Goal: Task Accomplishment & Management: Manage account settings

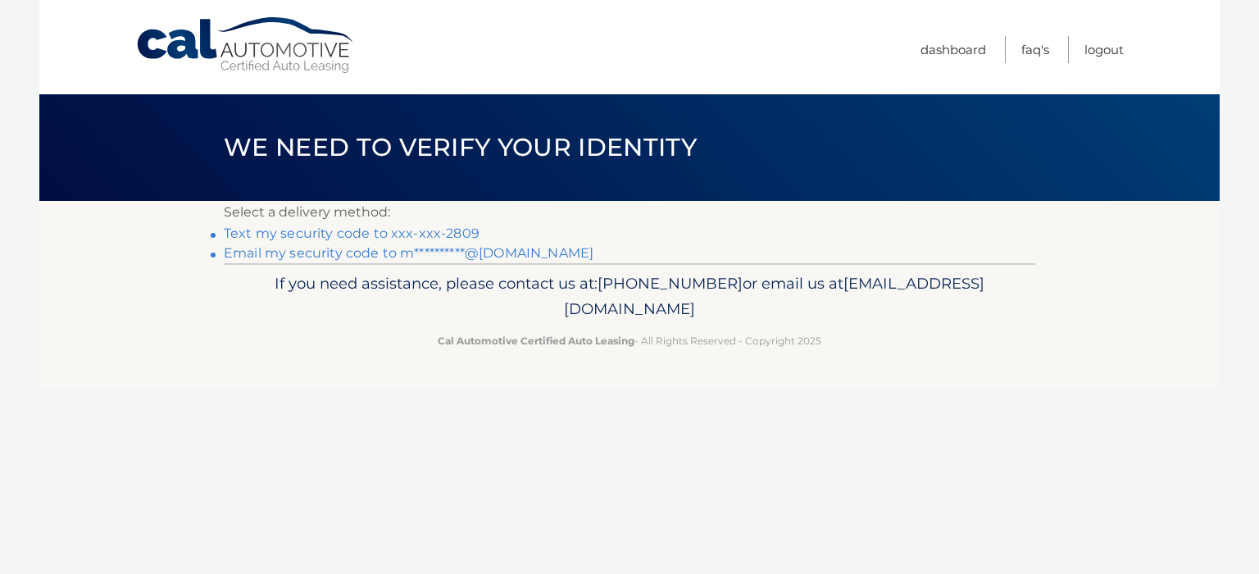
click at [348, 257] on link "**********" at bounding box center [409, 253] width 370 height 16
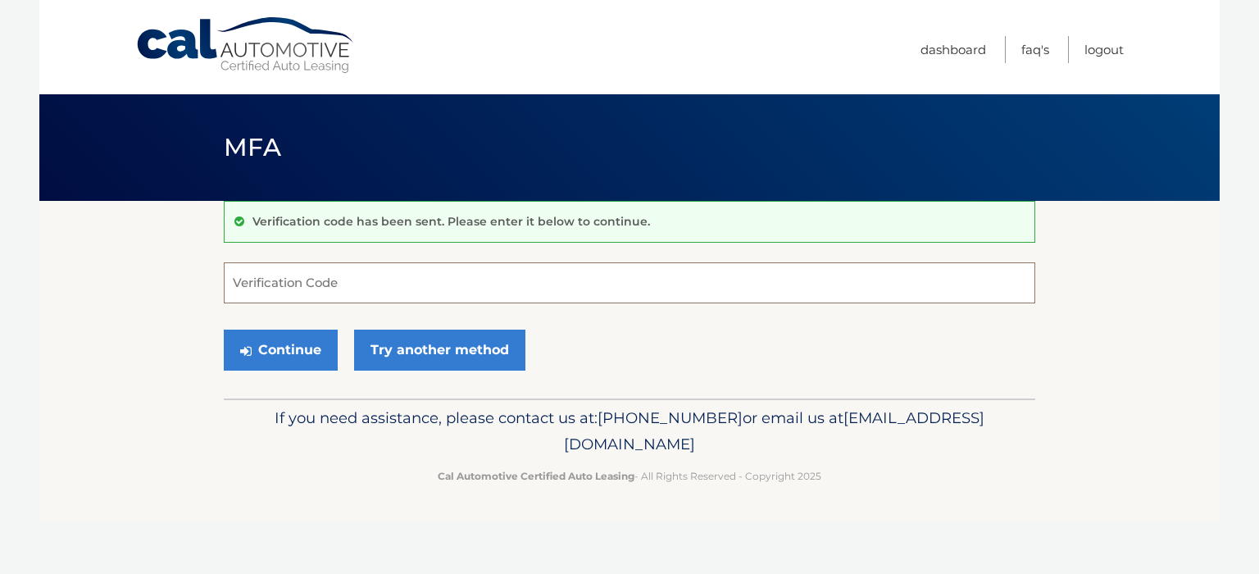
click at [271, 282] on input "Verification Code" at bounding box center [630, 282] width 812 height 41
type input "762228"
click at [289, 346] on button "Continue" at bounding box center [281, 350] width 114 height 41
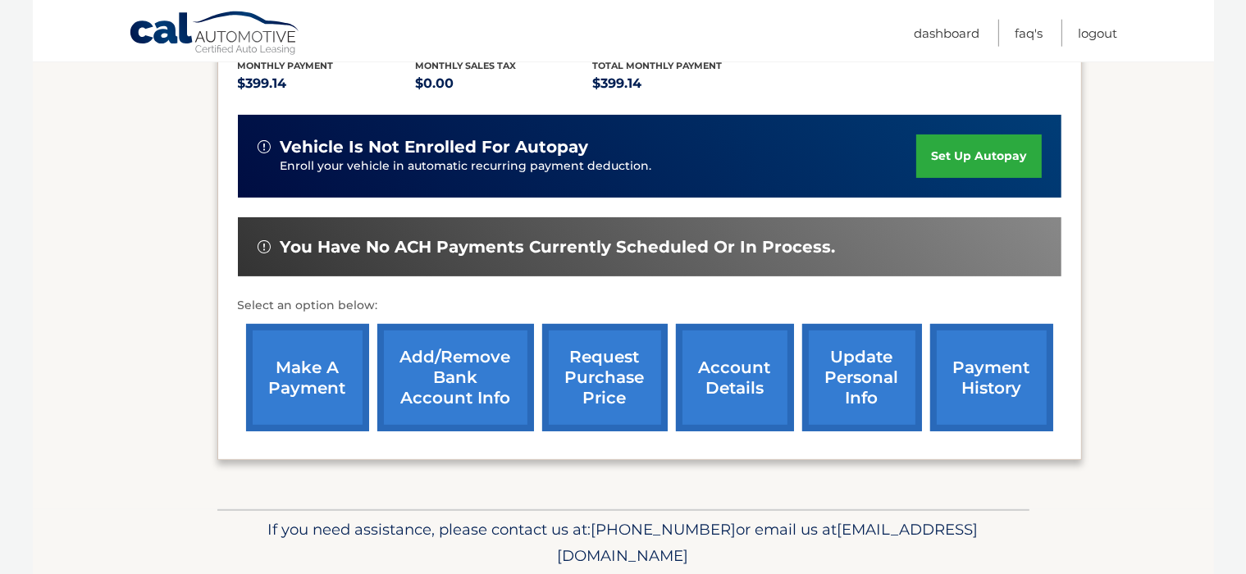
scroll to position [418, 0]
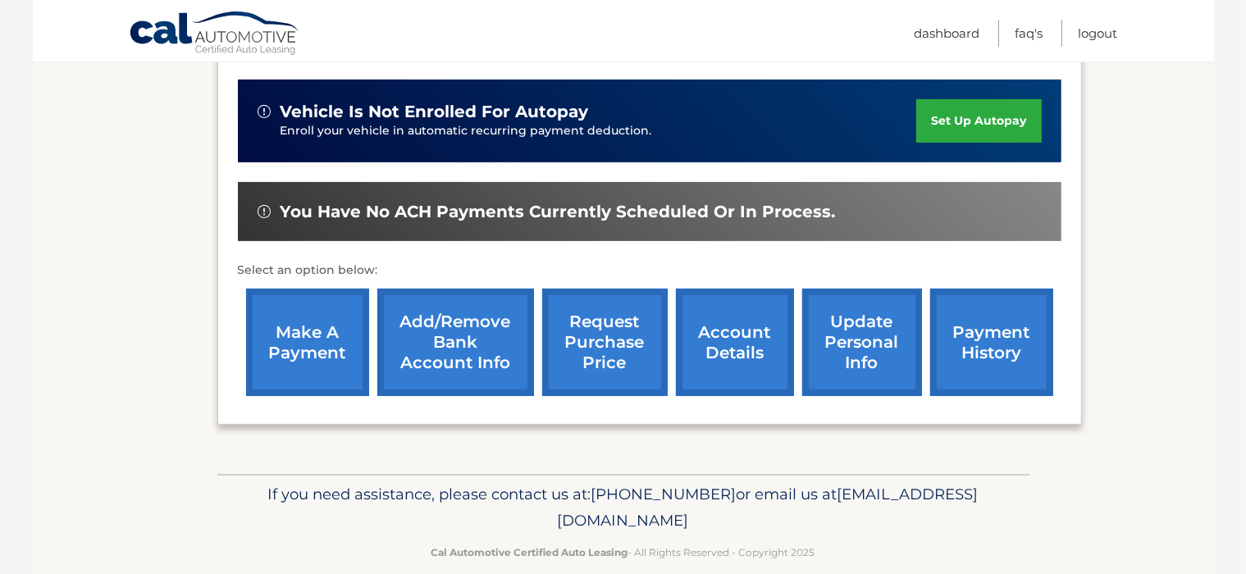
click at [744, 317] on link "account details" at bounding box center [735, 342] width 118 height 107
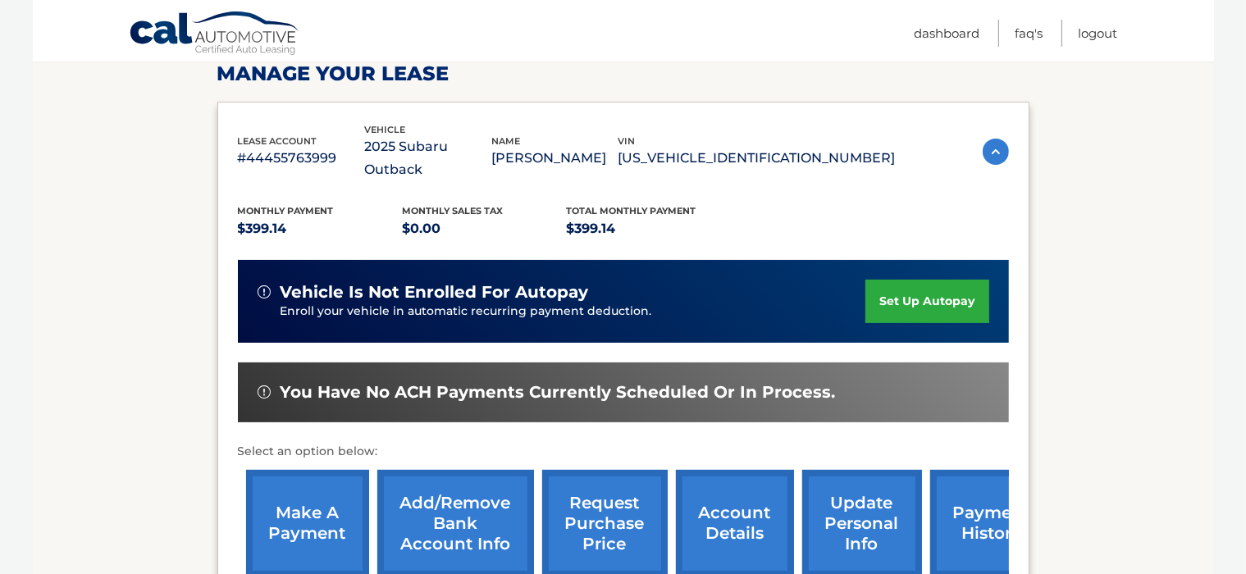
scroll to position [433, 0]
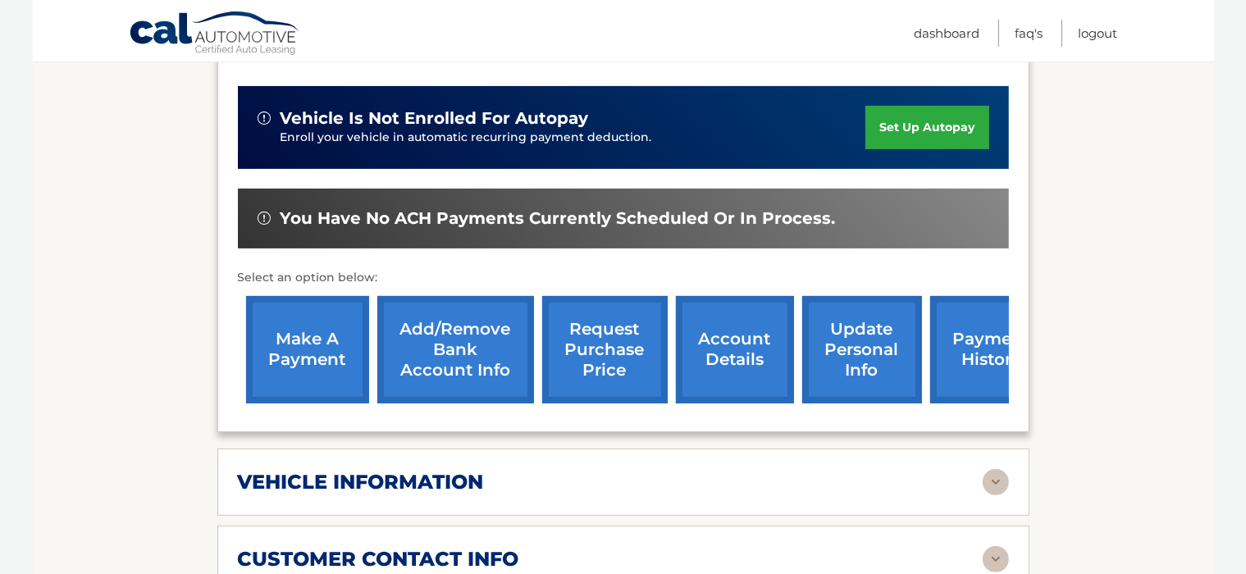
click at [985, 353] on link "payment history" at bounding box center [991, 349] width 123 height 107
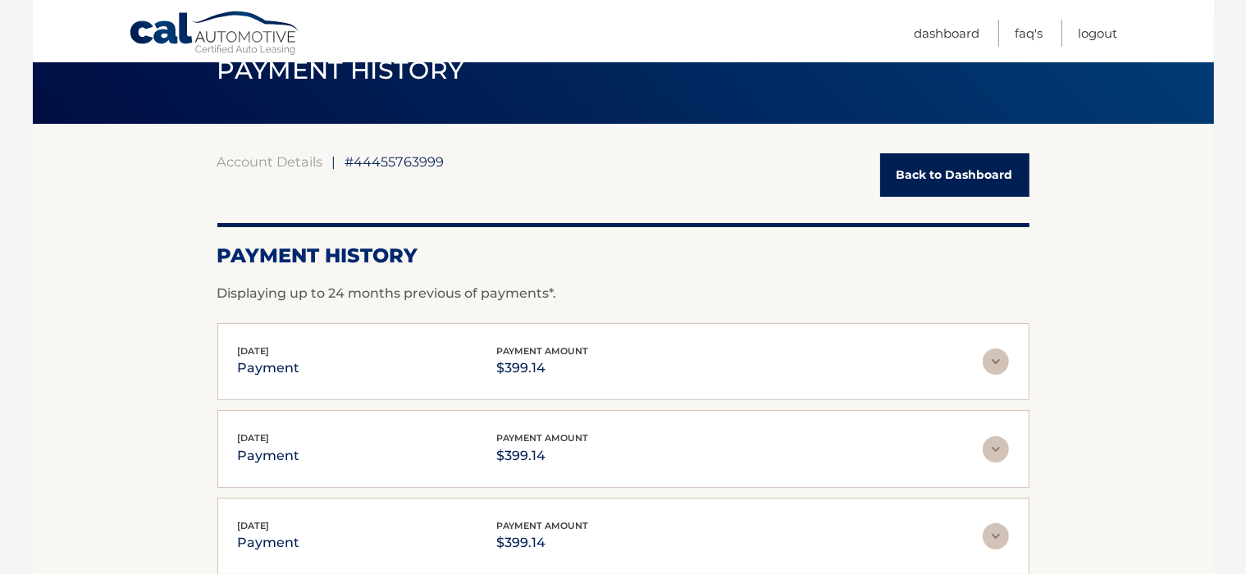
scroll to position [86, 0]
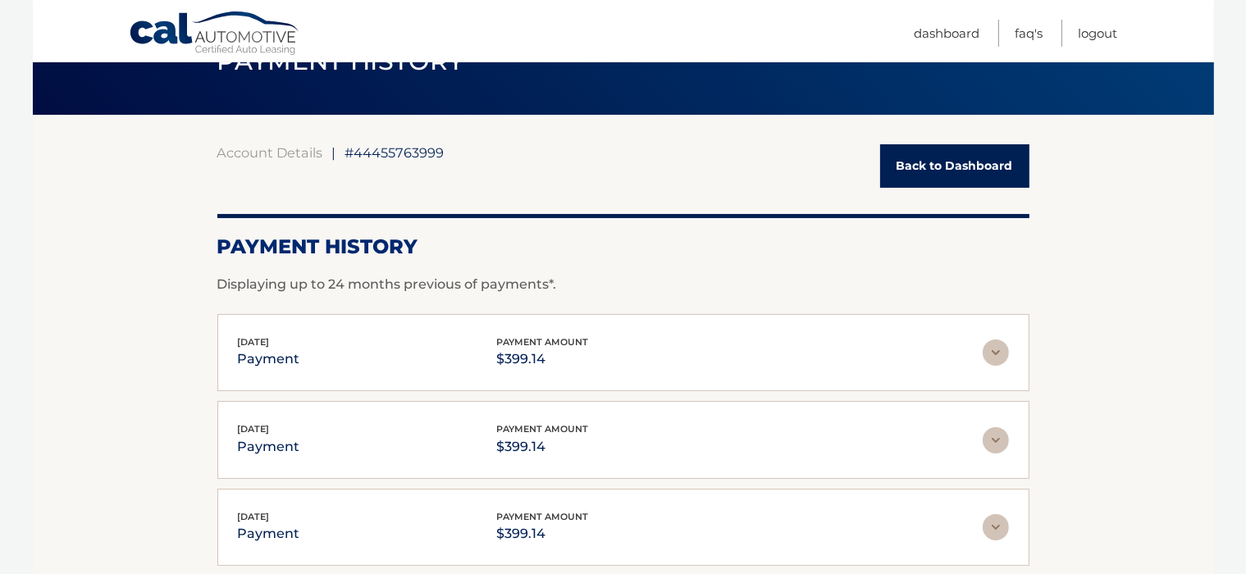
click at [990, 354] on img at bounding box center [995, 352] width 26 height 26
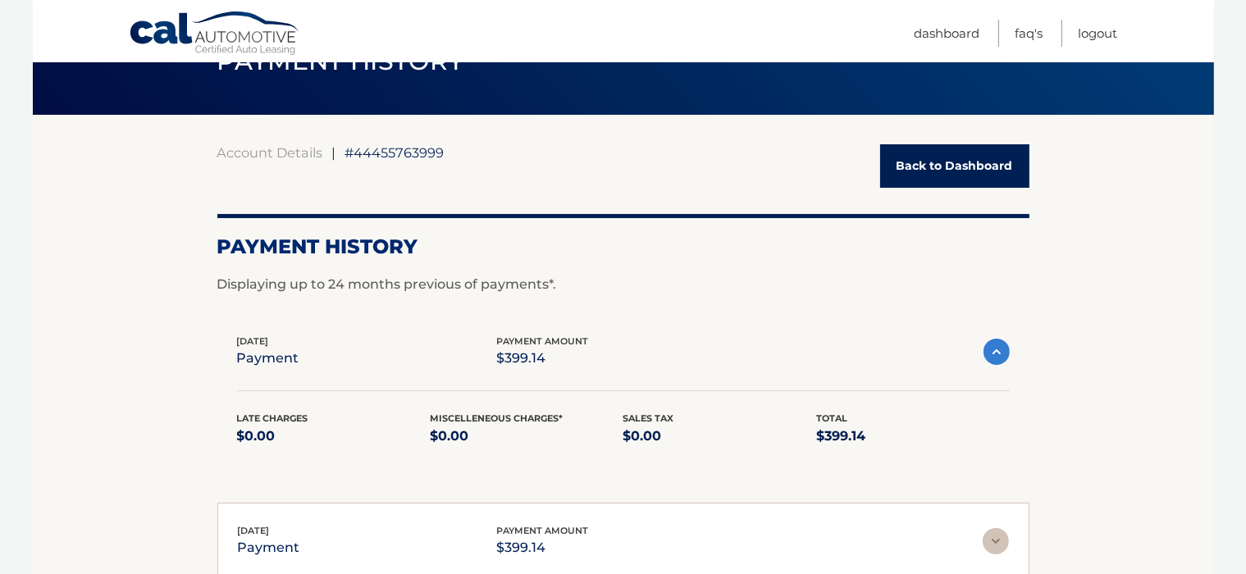
click at [990, 354] on img at bounding box center [996, 352] width 26 height 26
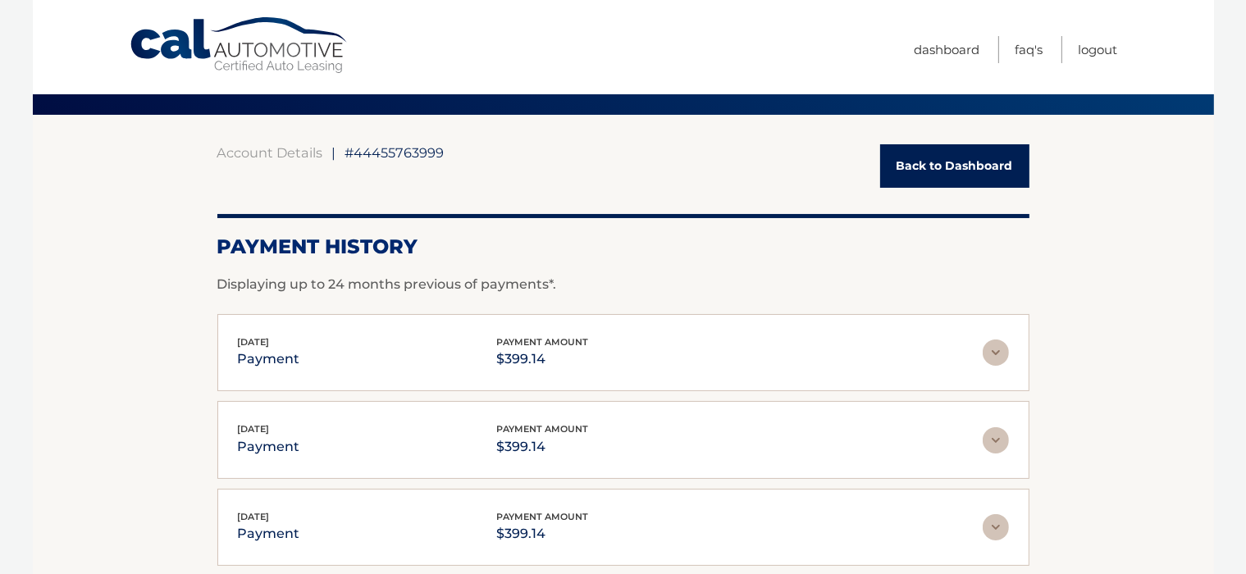
scroll to position [0, 0]
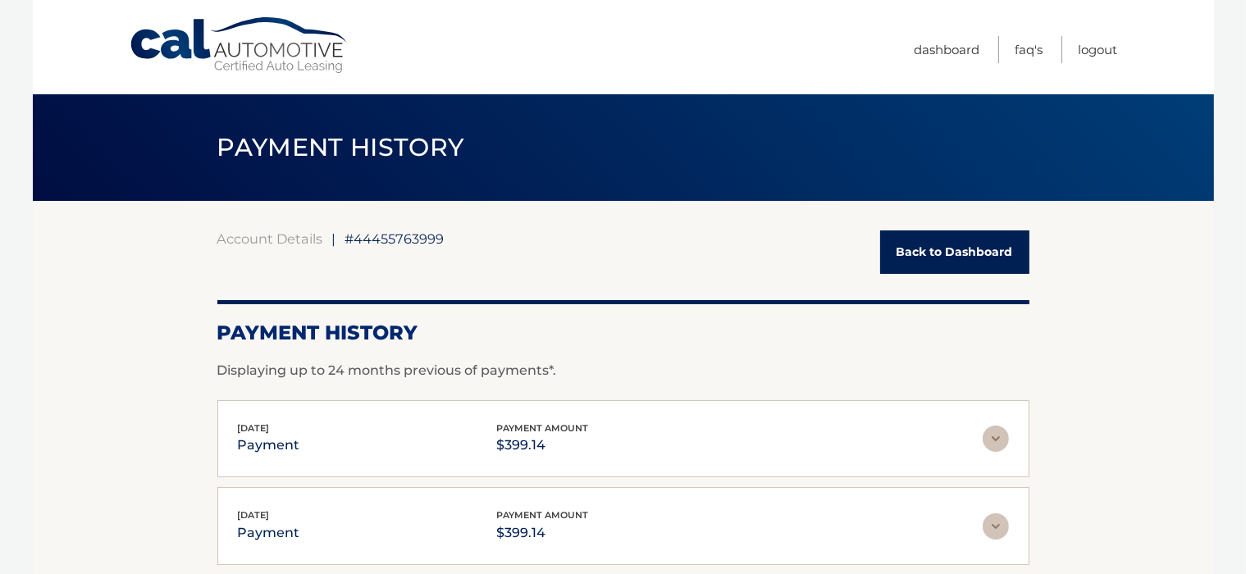
click at [927, 252] on link "Back to Dashboard" at bounding box center [954, 251] width 149 height 43
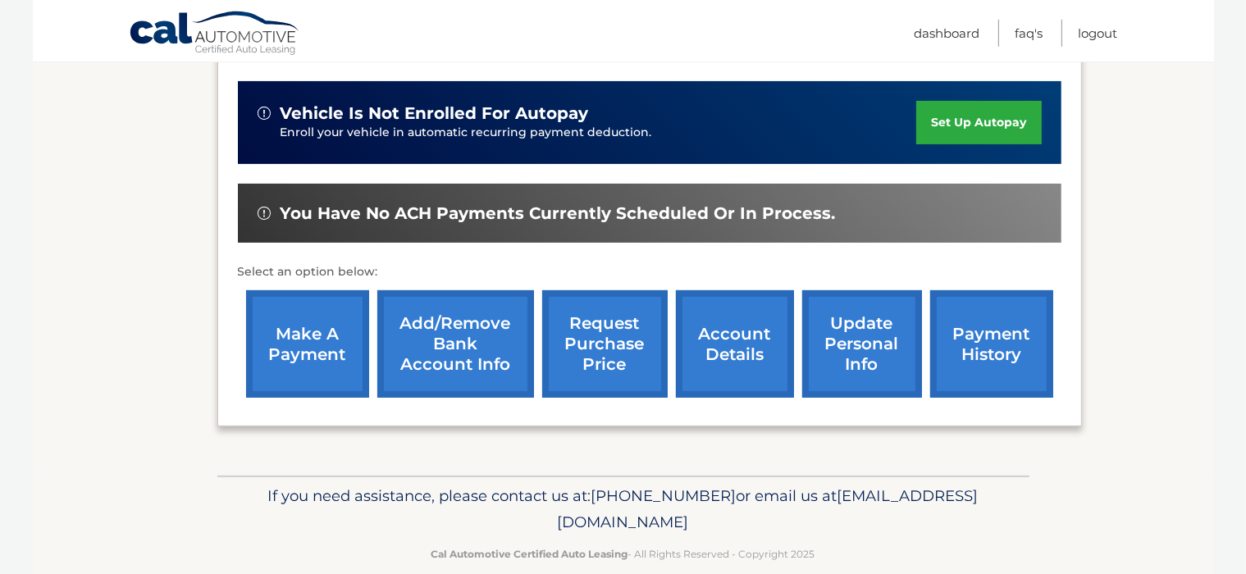
scroll to position [418, 0]
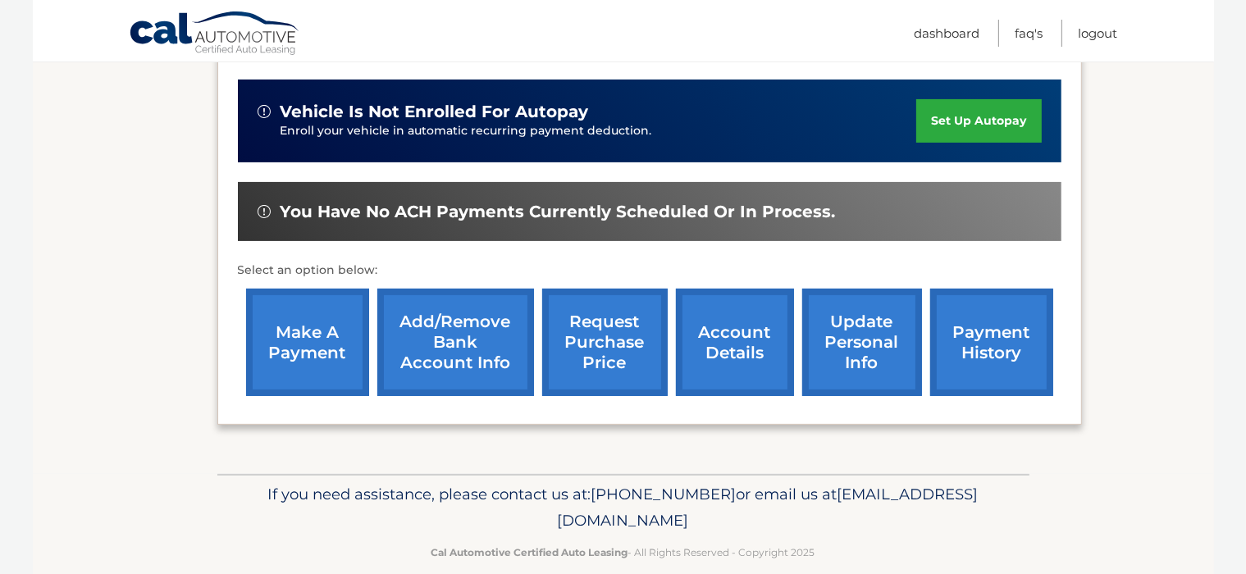
click at [313, 333] on link "make a payment" at bounding box center [307, 342] width 123 height 107
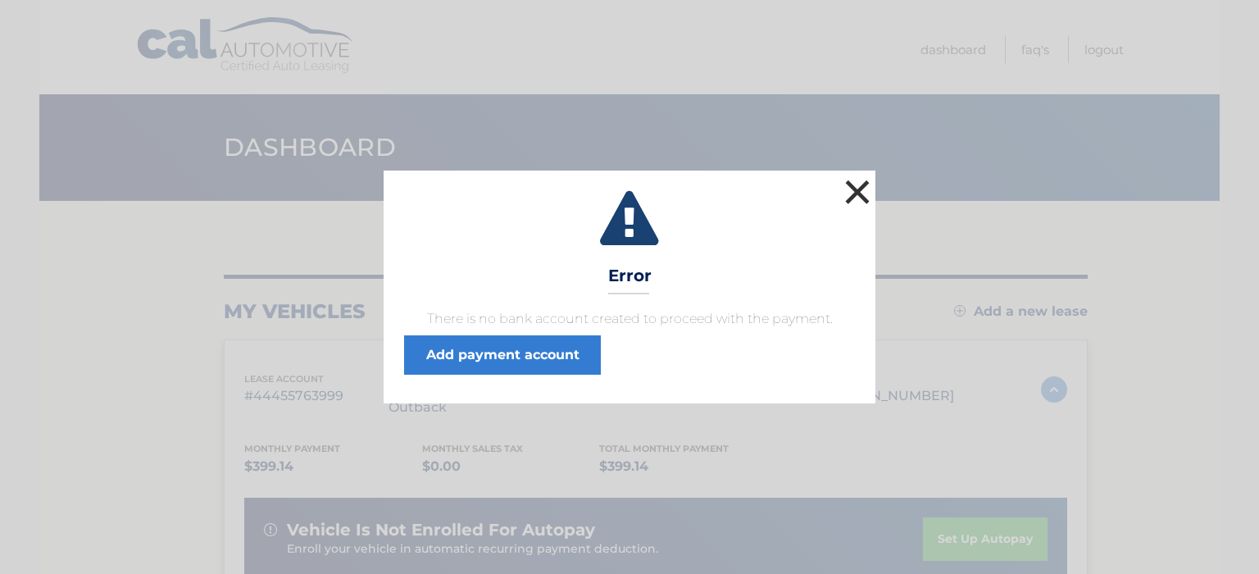
click at [861, 189] on button "×" at bounding box center [857, 191] width 33 height 33
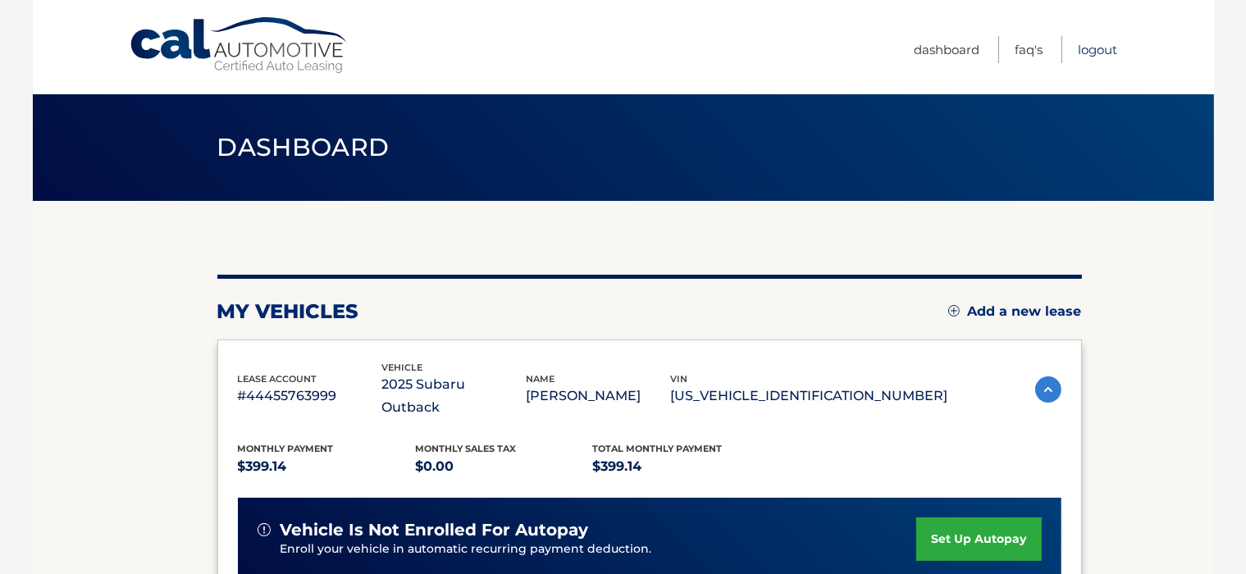
click at [1108, 44] on link "Logout" at bounding box center [1097, 49] width 39 height 27
